Goal: Task Accomplishment & Management: Use online tool/utility

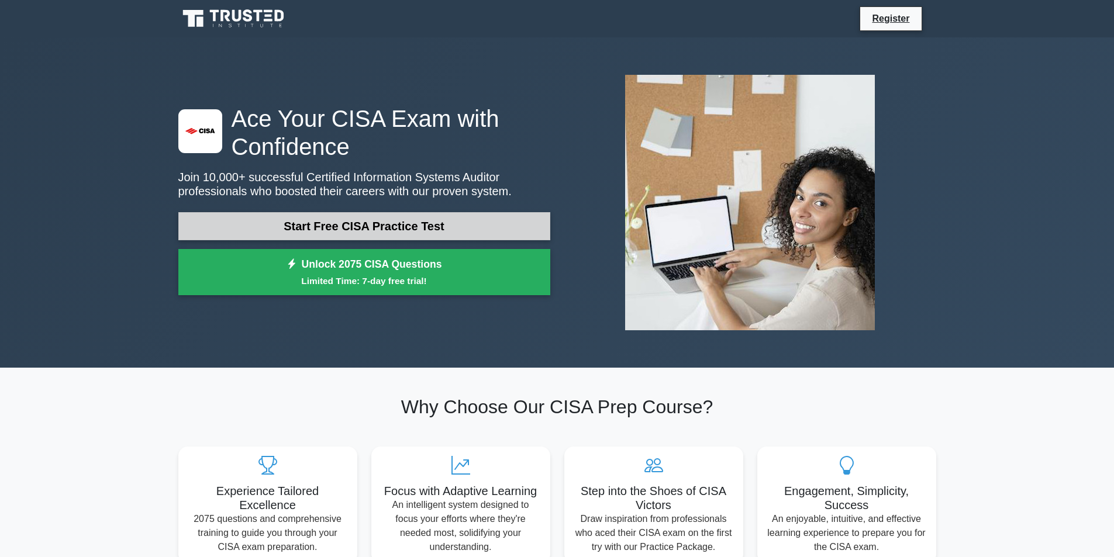
click at [386, 230] on link "Start Free CISA Practice Test" at bounding box center [364, 226] width 372 height 28
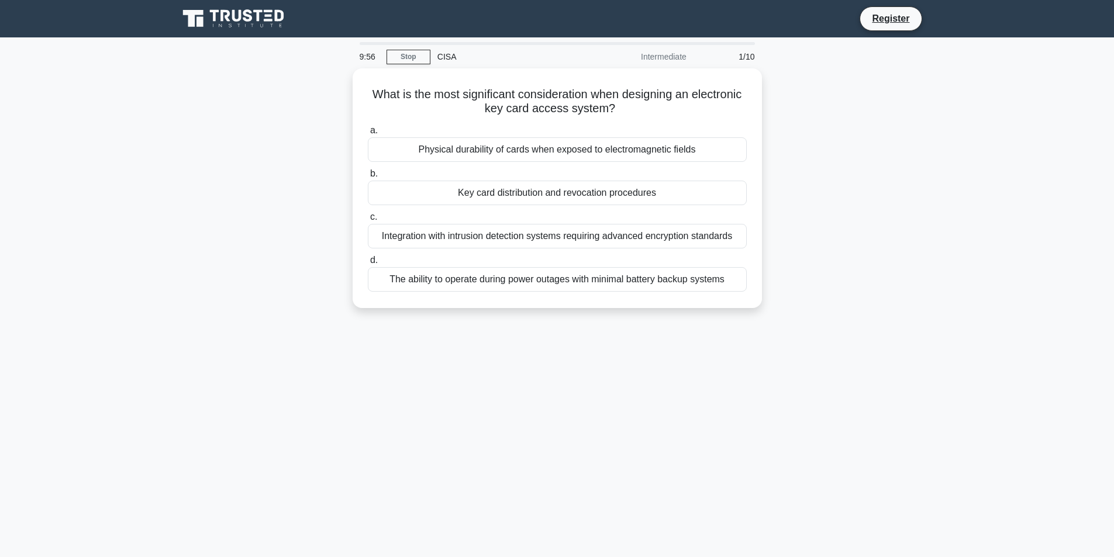
click at [752, 53] on div "1/10" at bounding box center [728, 56] width 68 height 23
